Goal: Communication & Community: Answer question/provide support

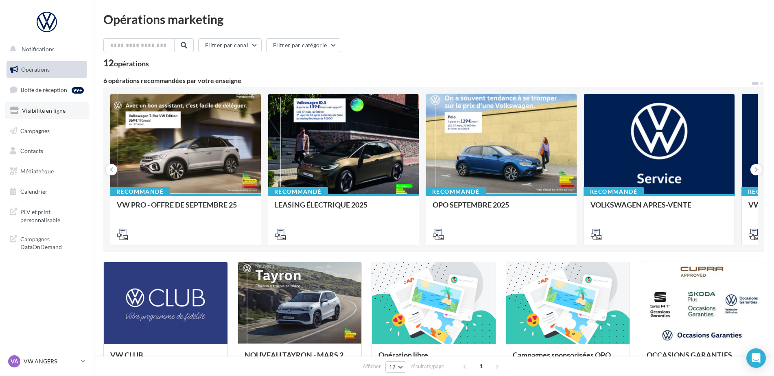
click at [43, 107] on span "Visibilité en ligne" at bounding box center [44, 110] width 44 height 7
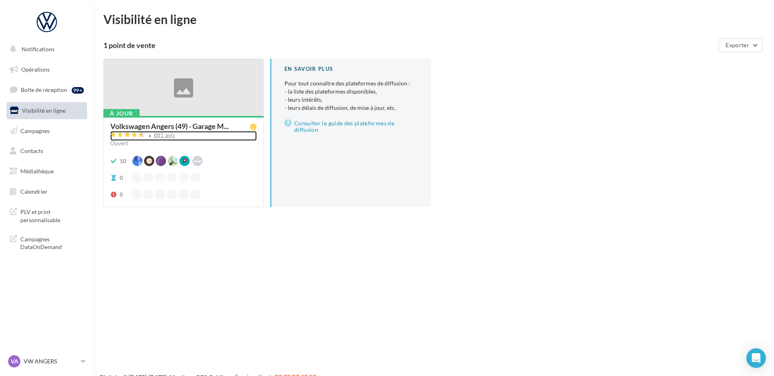
click at [170, 136] on div "881 avis" at bounding box center [165, 135] width 22 height 5
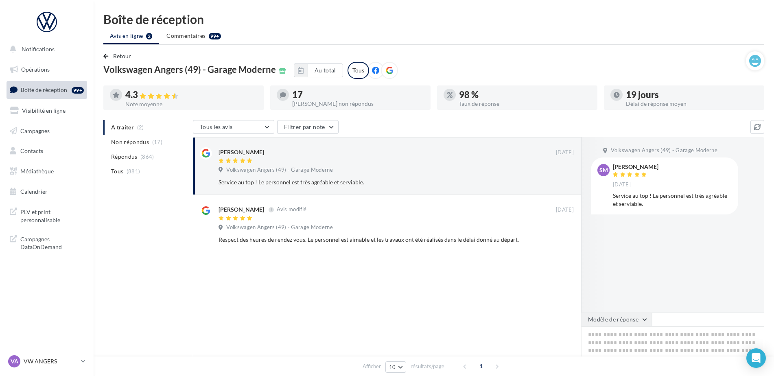
click at [628, 319] on button "Modèle de réponse" at bounding box center [616, 319] width 71 height 14
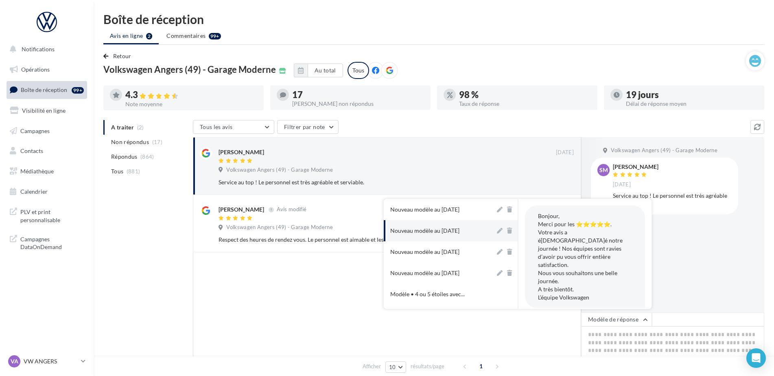
click at [445, 236] on button "Nouveau modèle au [DATE]" at bounding box center [439, 230] width 111 height 21
type textarea "**********"
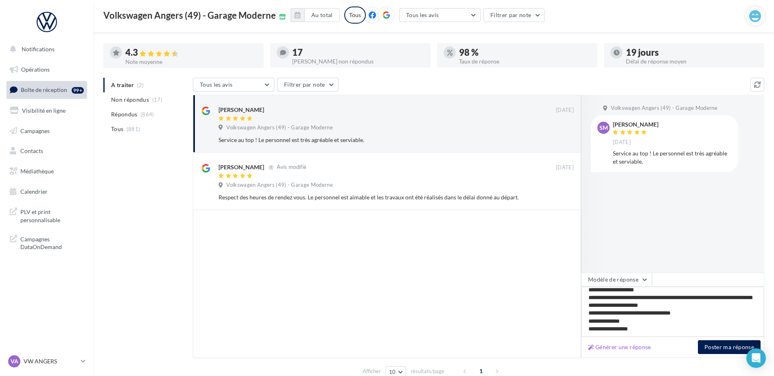
scroll to position [80, 0]
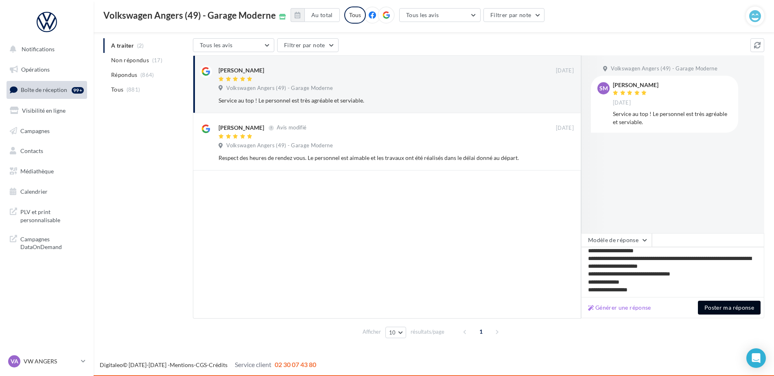
click at [708, 304] on button "Poster ma réponse" at bounding box center [729, 308] width 63 height 14
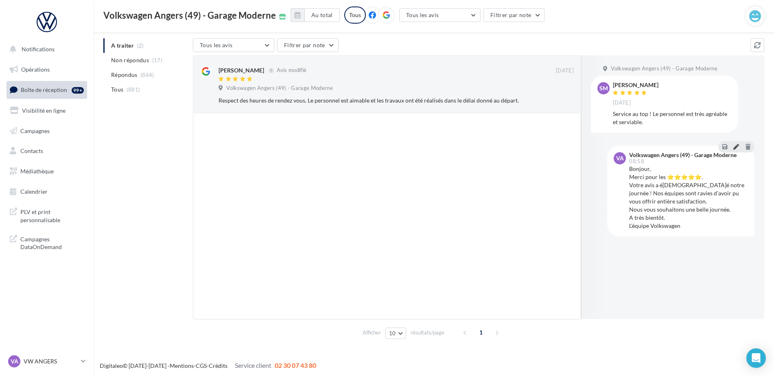
click at [734, 146] on icon at bounding box center [736, 147] width 6 height 6
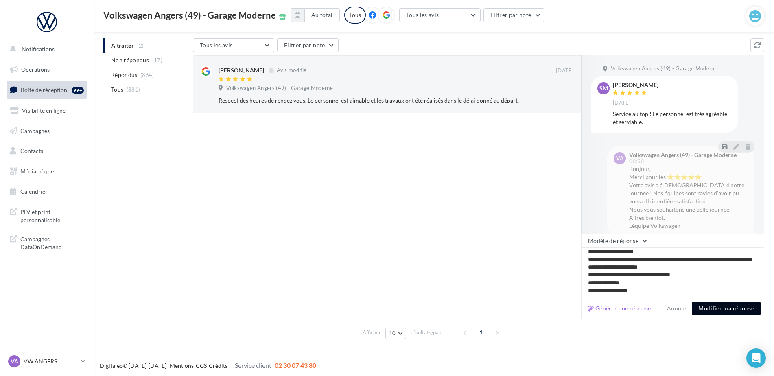
click at [710, 307] on button "Modifier ma réponse" at bounding box center [726, 308] width 69 height 14
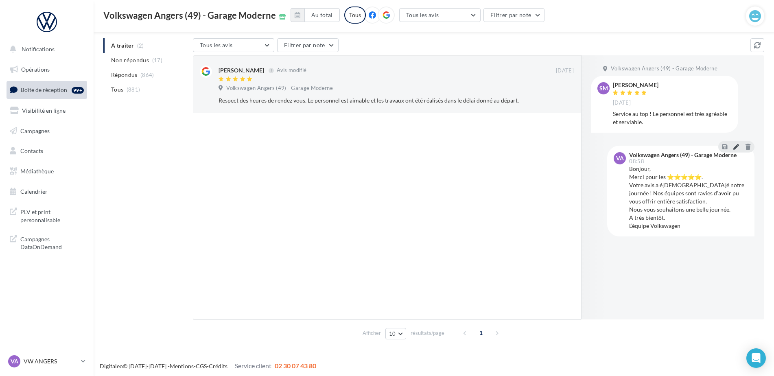
click at [737, 147] on icon at bounding box center [736, 147] width 6 height 6
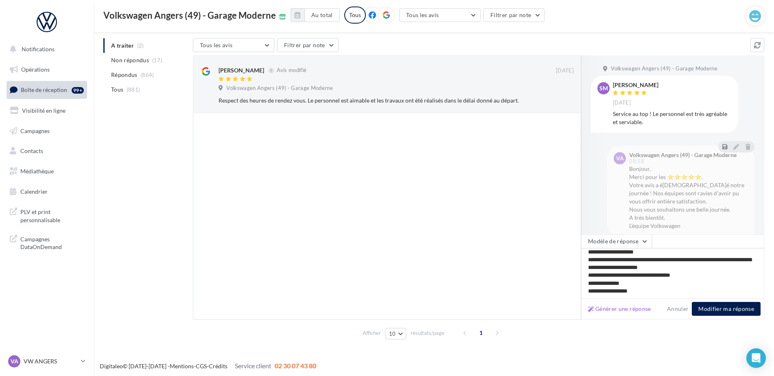
scroll to position [0, 0]
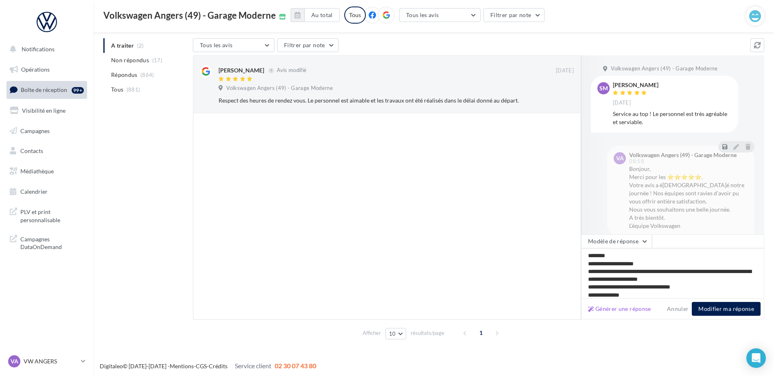
drag, startPoint x: 650, startPoint y: 292, endPoint x: 578, endPoint y: 246, distance: 85.3
click at [578, 246] on div "[PERSON_NAME] Avis modifié [DATE] Volkswagen Angers (49) - Garage Moderne Respe…" at bounding box center [478, 187] width 571 height 264
click at [726, 308] on button "Modifier ma réponse" at bounding box center [726, 309] width 69 height 14
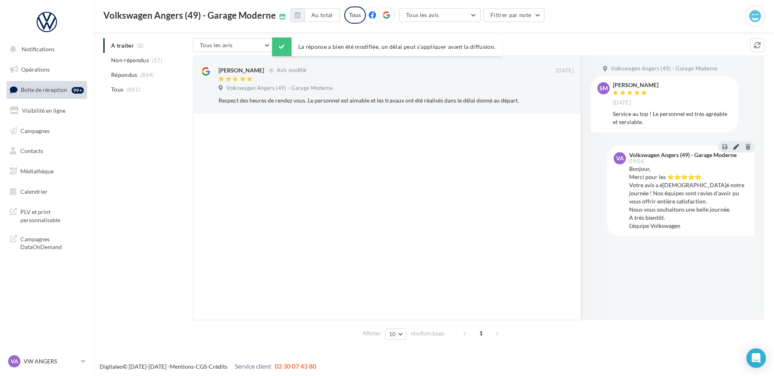
click at [737, 146] on icon at bounding box center [736, 147] width 6 height 6
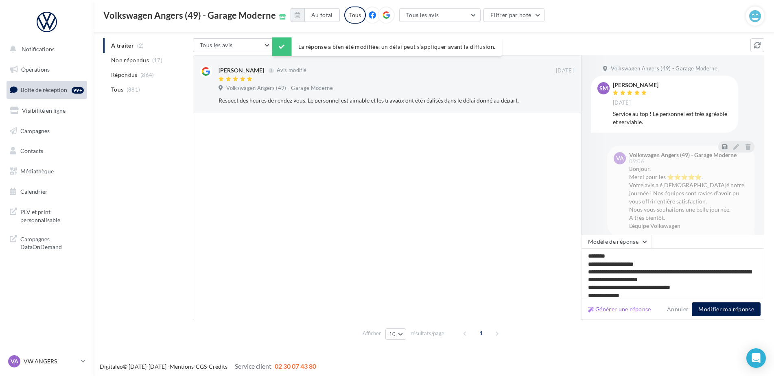
scroll to position [13, 0]
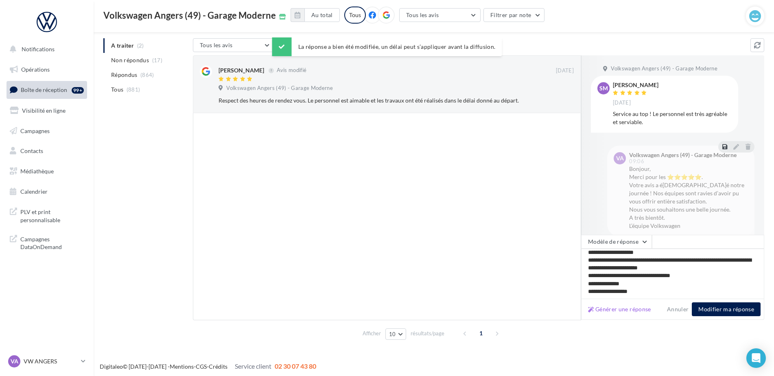
click at [722, 144] on icon at bounding box center [724, 147] width 5 height 6
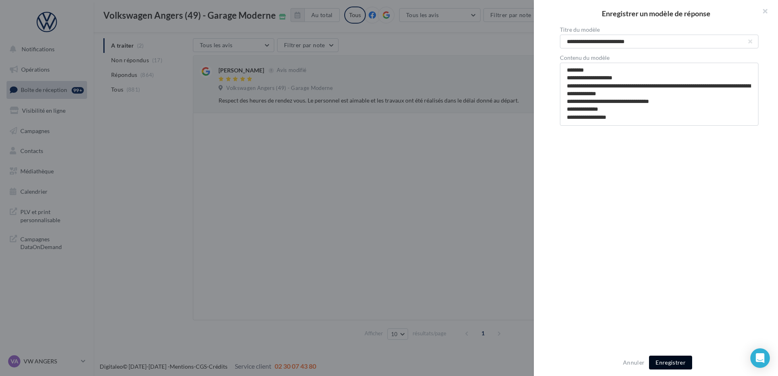
click at [667, 365] on button "Enregistrer" at bounding box center [670, 363] width 43 height 14
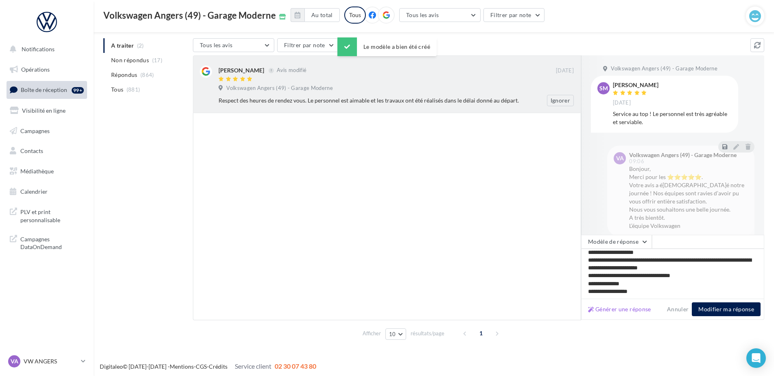
click at [296, 81] on div at bounding box center [386, 79] width 337 height 7
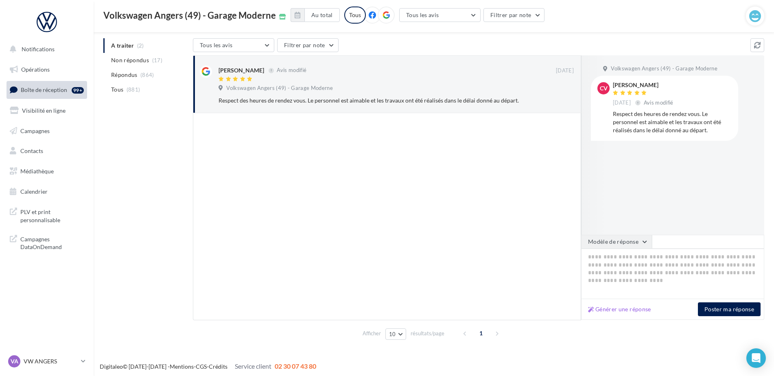
scroll to position [82, 0]
click at [637, 239] on button "Modèle de réponse" at bounding box center [616, 242] width 71 height 14
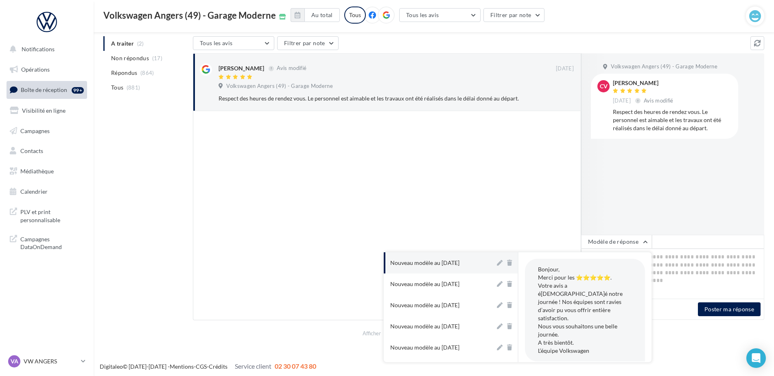
click at [457, 255] on button "Nouveau modèle au [DATE]" at bounding box center [439, 262] width 111 height 21
type textarea "**********"
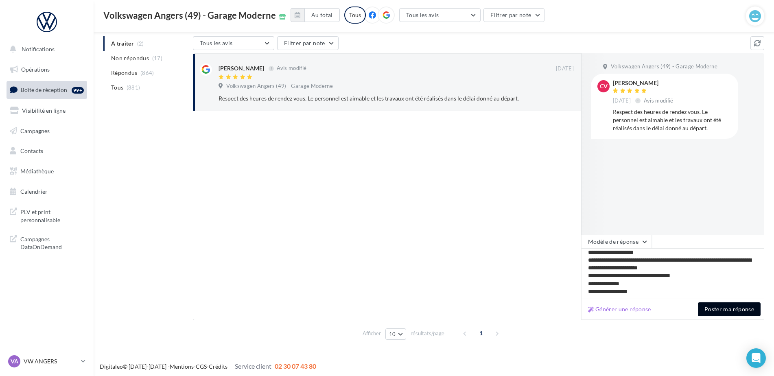
click at [716, 306] on button "Poster ma réponse" at bounding box center [729, 309] width 63 height 14
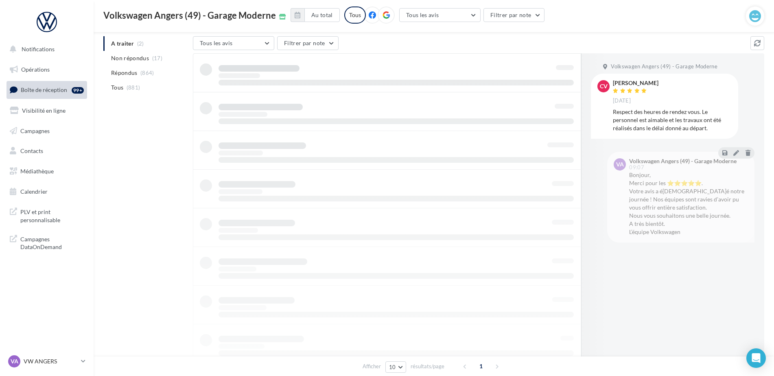
scroll to position [13, 0]
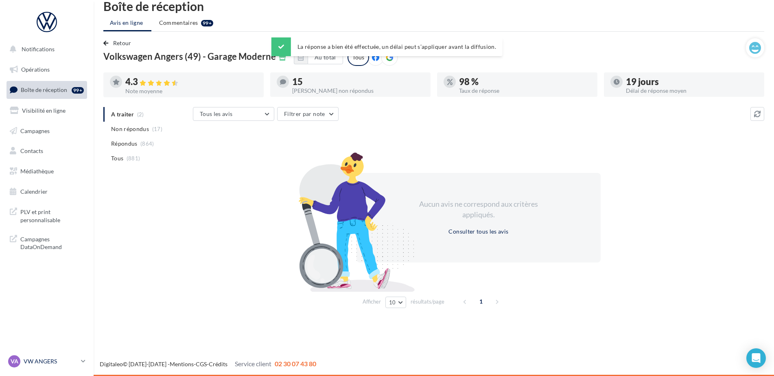
click at [56, 357] on p "VW ANGERS" at bounding box center [51, 361] width 54 height 8
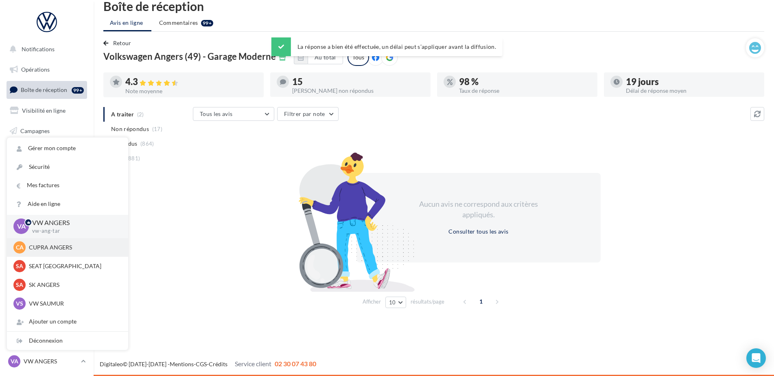
click at [50, 247] on p "CUPRA ANGERS" at bounding box center [73, 247] width 89 height 8
